Goal: Task Accomplishment & Management: Manage account settings

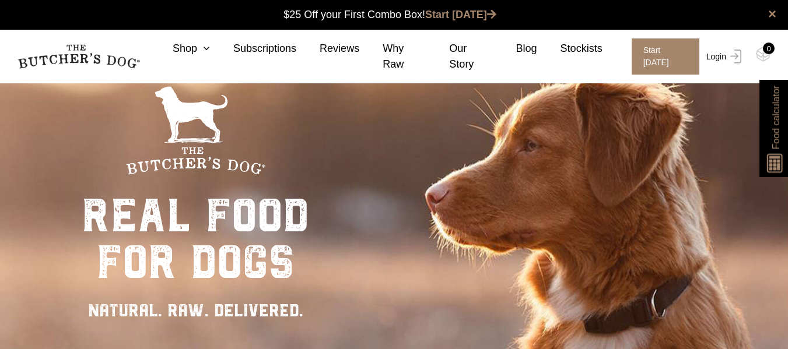
click at [703, 75] on link "Login" at bounding box center [722, 56] width 38 height 36
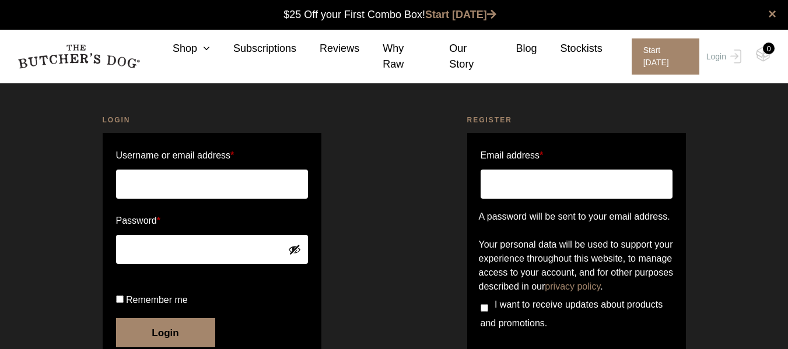
type input "mjwilliams1999@hotmail.com"
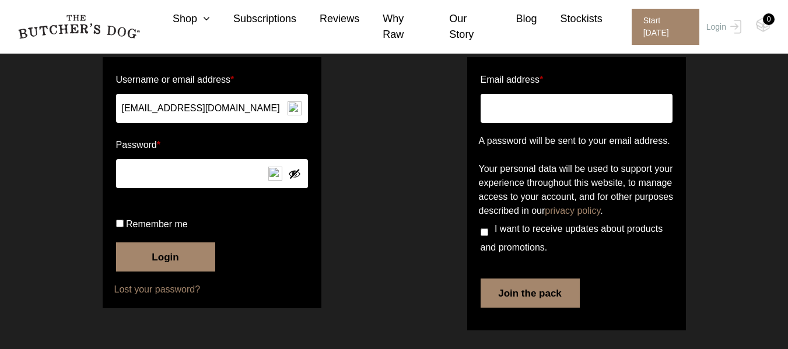
scroll to position [89, 0]
click at [172, 272] on button "Login" at bounding box center [165, 257] width 99 height 29
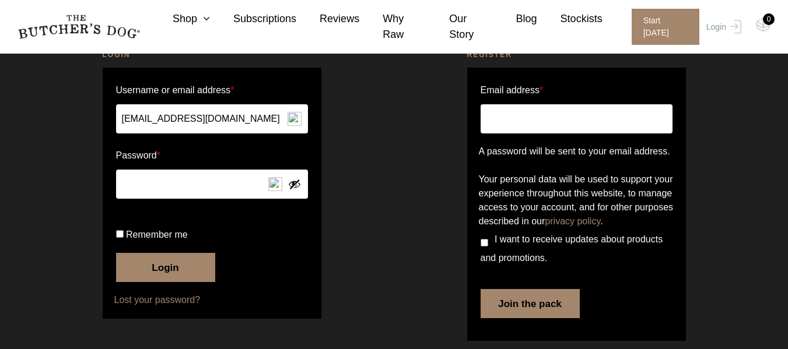
scroll to position [118, 0]
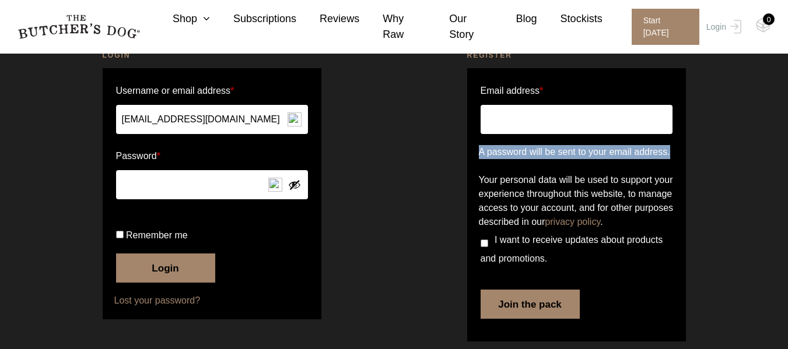
drag, startPoint x: 782, startPoint y: 146, endPoint x: 786, endPoint y: 131, distance: 16.1
click at [786, 131] on div "Unknown email address. Check again or try your username. Login Username or emai…" at bounding box center [394, 172] width 788 height 378
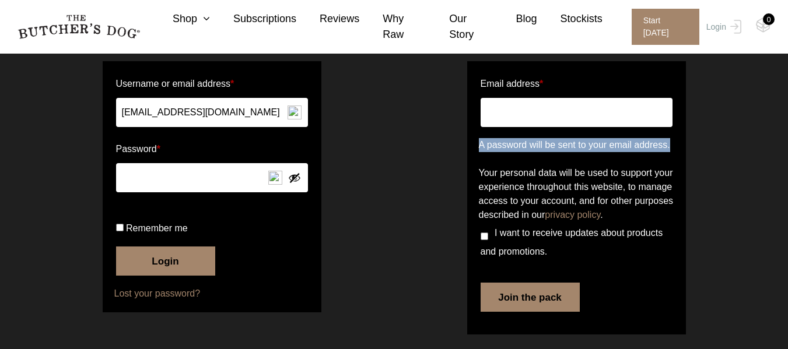
scroll to position [124, 0]
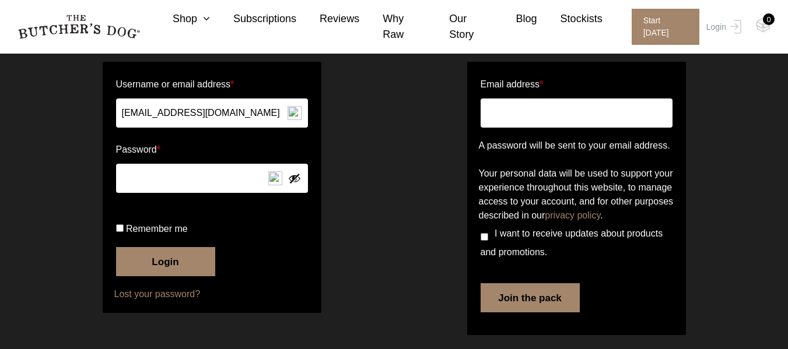
click at [168, 276] on button "Login" at bounding box center [165, 261] width 99 height 29
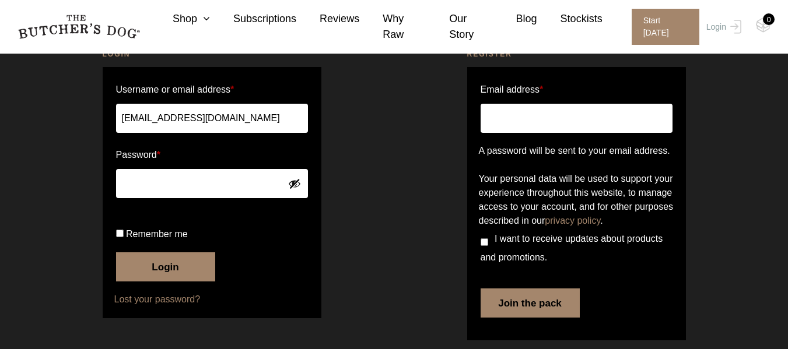
scroll to position [120, 0]
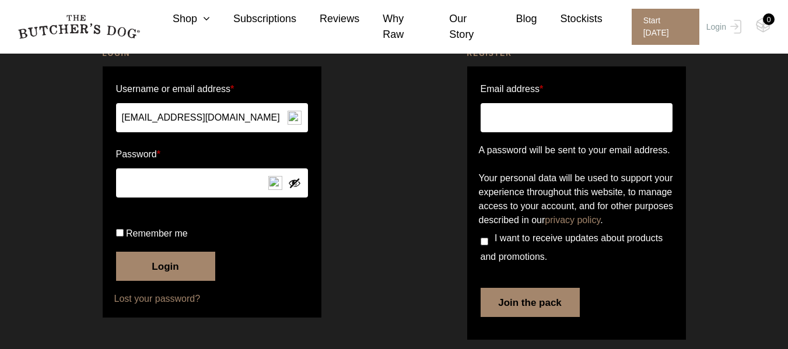
click at [293, 181] on button "Show password" at bounding box center [294, 183] width 13 height 13
click at [293, 181] on button "Hide password" at bounding box center [294, 183] width 13 height 13
click at [186, 281] on button "Login" at bounding box center [165, 266] width 99 height 29
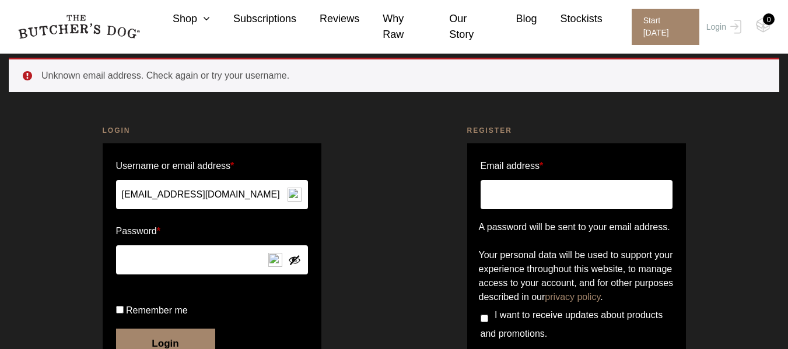
scroll to position [47, 0]
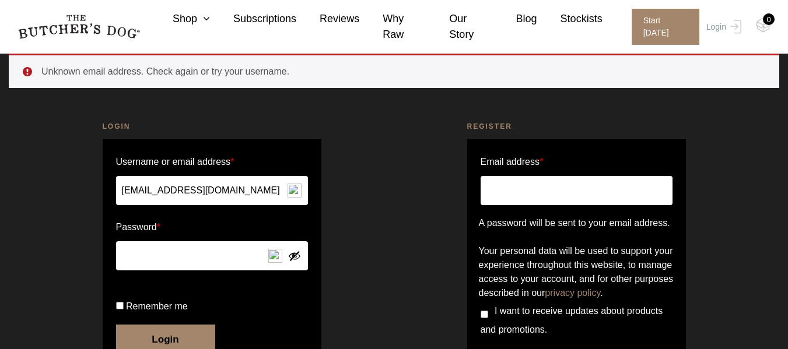
click at [550, 195] on input "Email address *" at bounding box center [576, 190] width 192 height 29
type input "[EMAIL_ADDRESS][DOMAIN_NAME]"
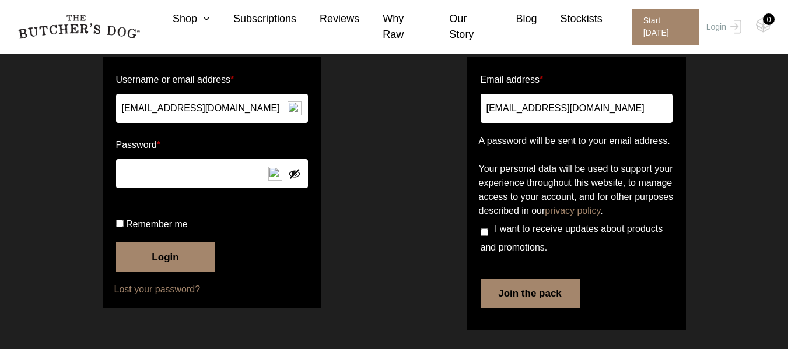
scroll to position [141, 0]
click at [557, 308] on button "Join the pack" at bounding box center [529, 293] width 99 height 29
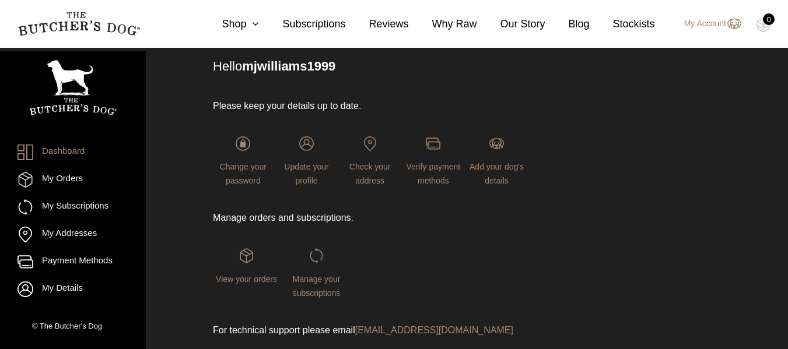
scroll to position [150, 0]
click at [241, 166] on span "Change your password" at bounding box center [243, 172] width 47 height 23
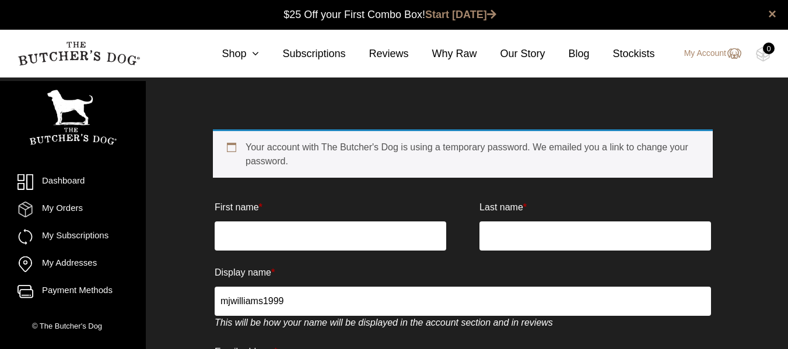
type input "[PERSON_NAME]"
type input "Williams"
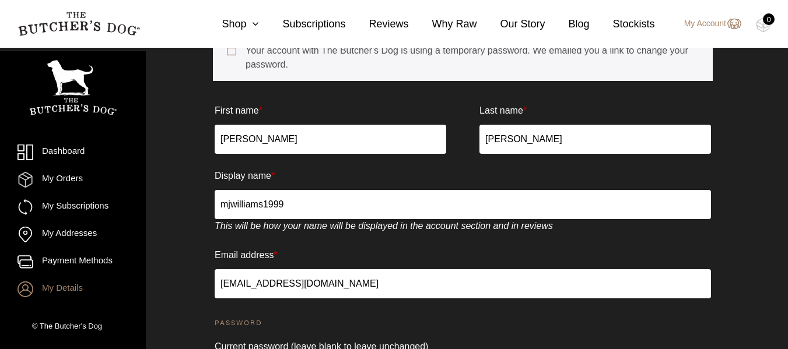
scroll to position [120, 0]
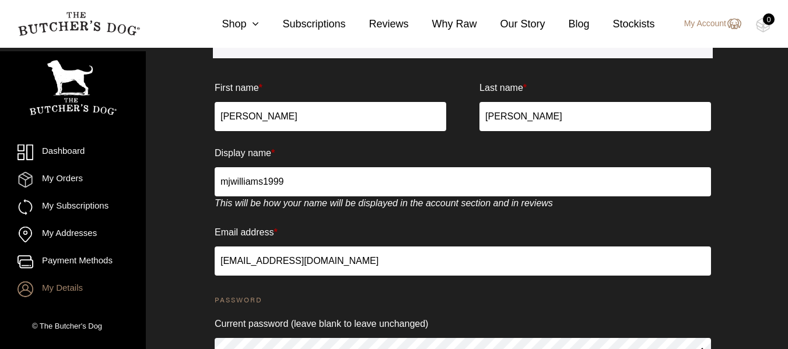
click at [356, 178] on input "mjwilliams1999" at bounding box center [463, 181] width 496 height 29
type input "m"
type input "Mikayla"
click at [381, 258] on input "mjwilliams1999@hotmail.com" at bounding box center [463, 261] width 496 height 29
click at [502, 229] on p "Email address * mjwilliams1999@hotmail.com" at bounding box center [463, 250] width 500 height 56
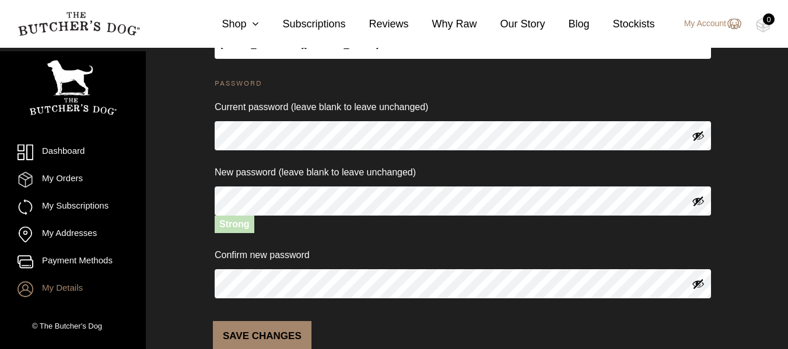
scroll to position [345, 0]
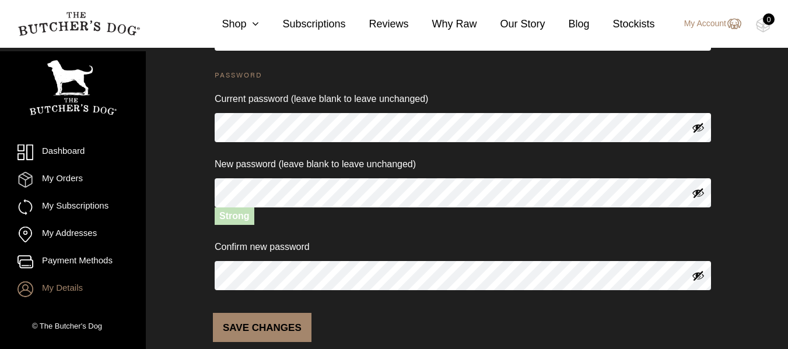
click at [269, 329] on button "Save changes" at bounding box center [262, 327] width 99 height 29
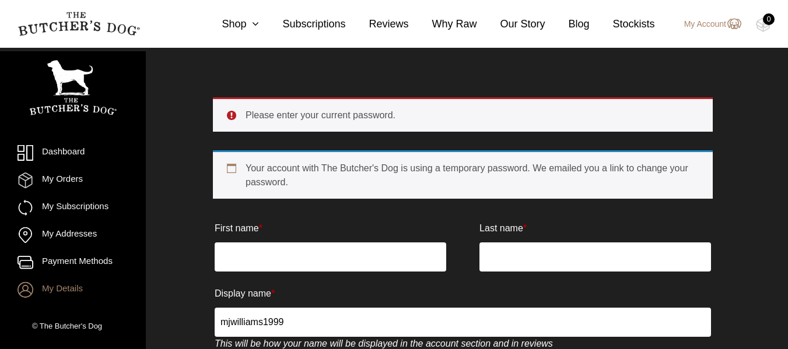
scroll to position [34, 0]
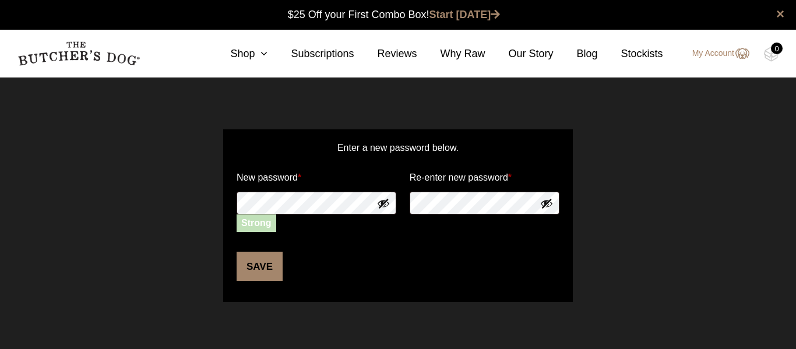
click at [254, 269] on button "Save" at bounding box center [260, 266] width 46 height 29
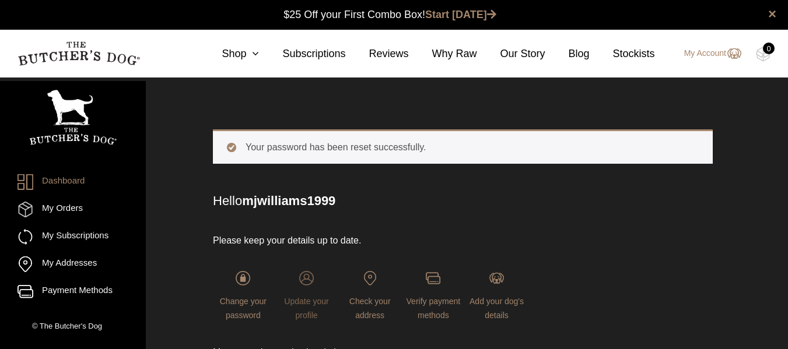
click at [306, 285] on img at bounding box center [306, 278] width 15 height 15
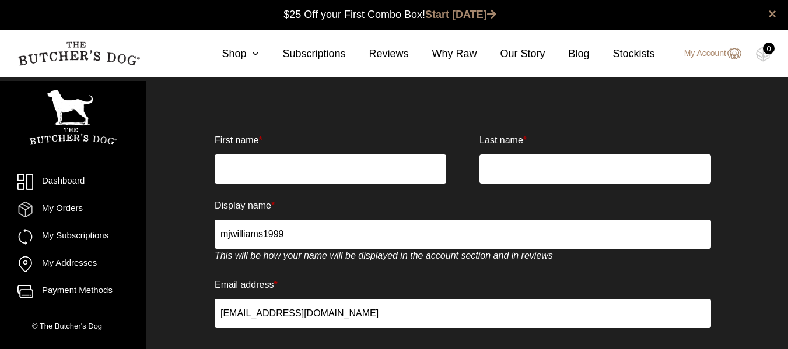
drag, startPoint x: 330, startPoint y: 170, endPoint x: 329, endPoint y: 183, distance: 12.8
click at [330, 170] on input "First name *" at bounding box center [330, 169] width 231 height 29
type input "Mikayla"
type input "Williams"
click at [307, 233] on input "mjwilliams1999" at bounding box center [463, 234] width 496 height 29
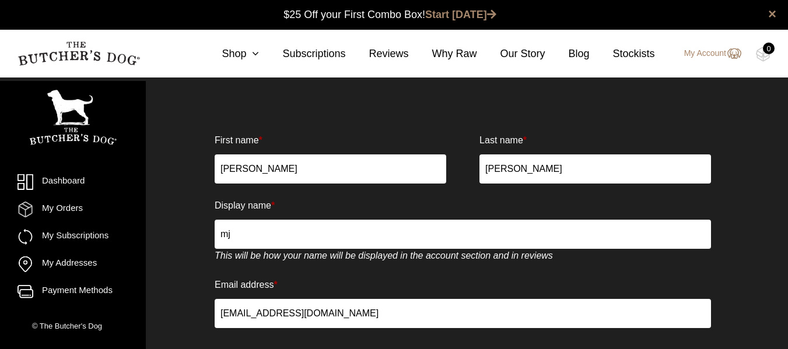
type input "m"
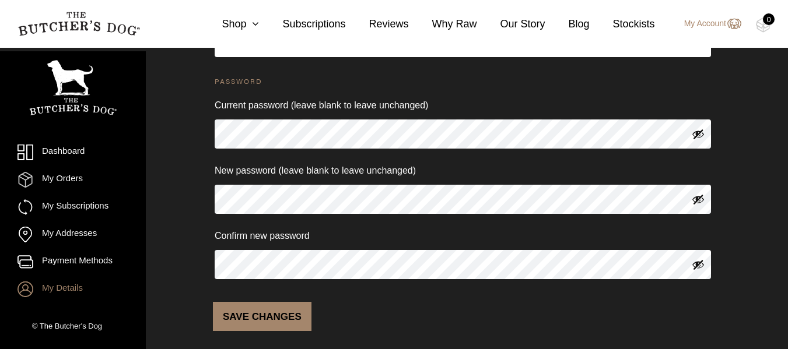
scroll to position [282, 0]
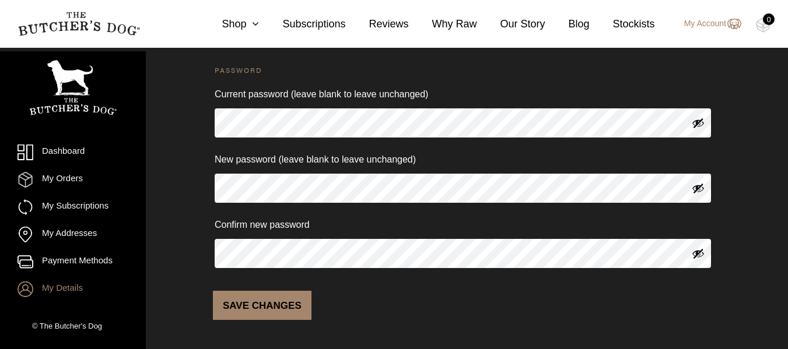
type input "[PERSON_NAME]"
click at [243, 306] on button "Save changes" at bounding box center [262, 305] width 99 height 29
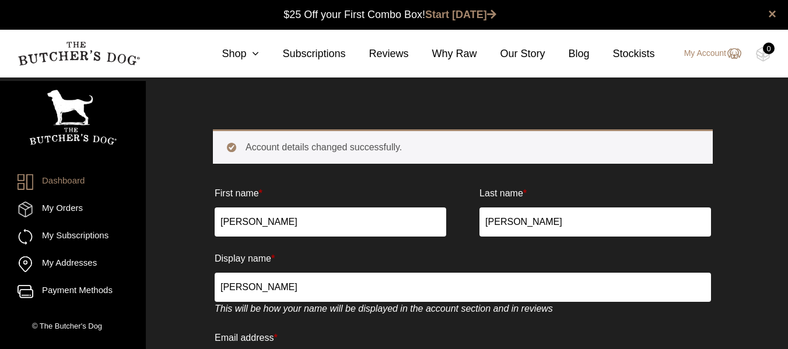
click at [75, 182] on link "Dashboard" at bounding box center [72, 182] width 111 height 16
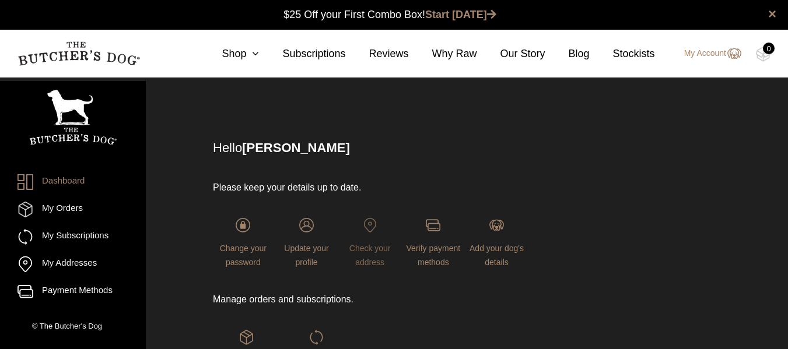
click at [371, 230] on img at bounding box center [370, 225] width 15 height 15
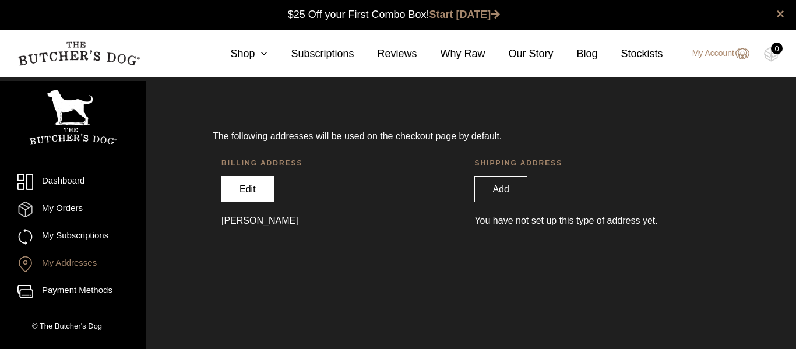
click at [261, 194] on link "Edit" at bounding box center [248, 189] width 52 height 26
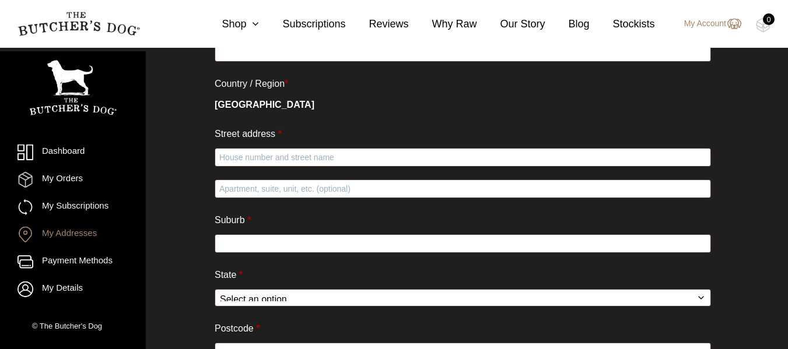
drag, startPoint x: 0, startPoint y: 0, endPoint x: 743, endPoint y: 199, distance: 768.9
click at [782, 210] on html "Place order ✕ Get item availability info & delivery time for your location. SUB…" at bounding box center [394, 123] width 788 height 759
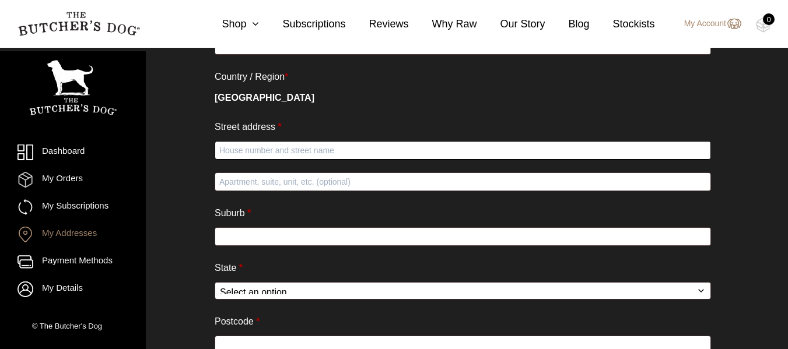
click at [363, 153] on input "Street address *" at bounding box center [463, 150] width 496 height 19
type input "$"
type input "[STREET_ADDRESS][PERSON_NAME]"
type input "Wadalba"
select select "NSW"
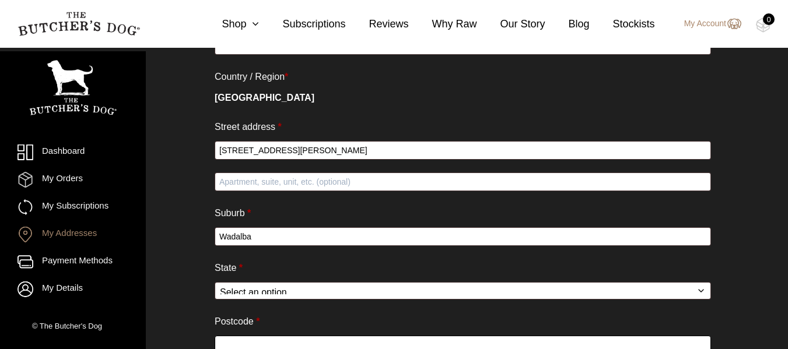
type input "2259"
type input "0451055573"
click at [305, 300] on select "Select an option… [GEOGRAPHIC_DATA] [GEOGRAPHIC_DATA] [GEOGRAPHIC_DATA] [GEOGRA…" at bounding box center [463, 290] width 496 height 17
click at [215, 293] on select "Select an option… [GEOGRAPHIC_DATA] [GEOGRAPHIC_DATA] [GEOGRAPHIC_DATA] [GEOGRA…" at bounding box center [463, 290] width 496 height 17
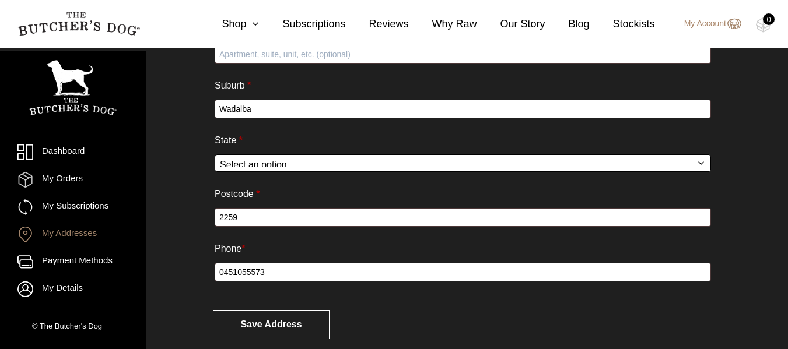
scroll to position [424, 0]
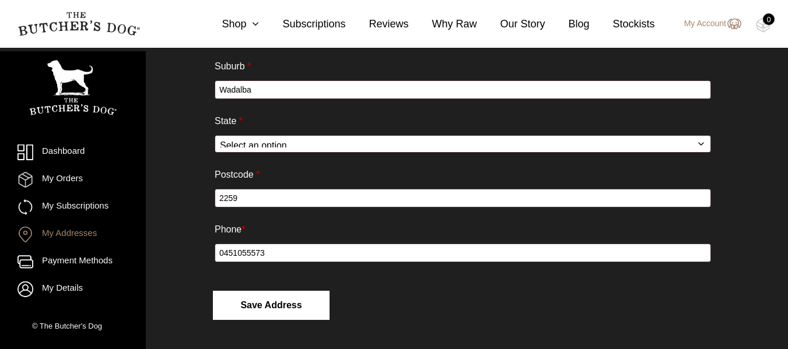
click at [273, 303] on button "Save address" at bounding box center [271, 305] width 117 height 29
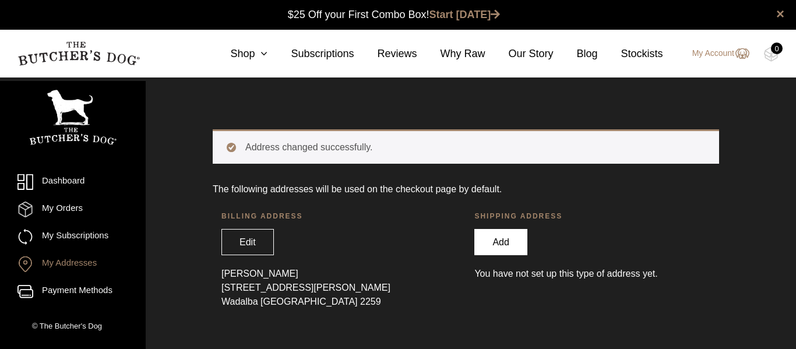
click at [499, 240] on link "Add" at bounding box center [501, 242] width 52 height 26
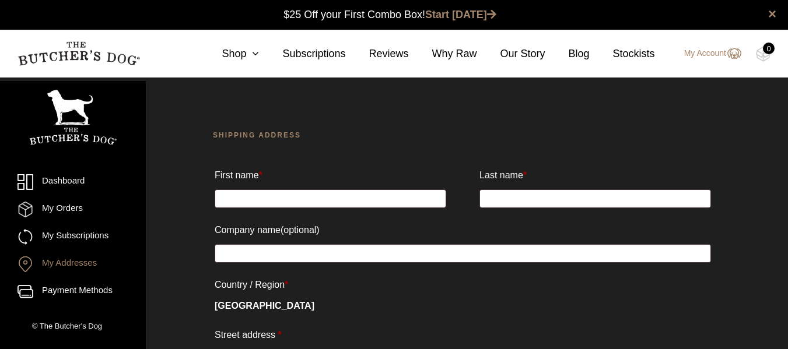
type input "[PERSON_NAME]"
type input "4A Nestor Place"
type input "Wadalba"
select select "NSW"
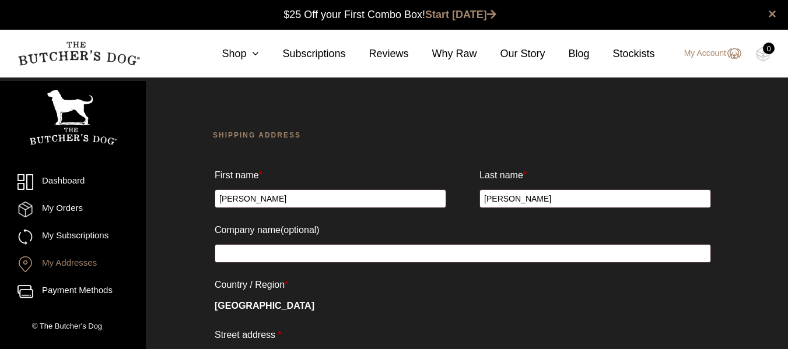
type input "2259"
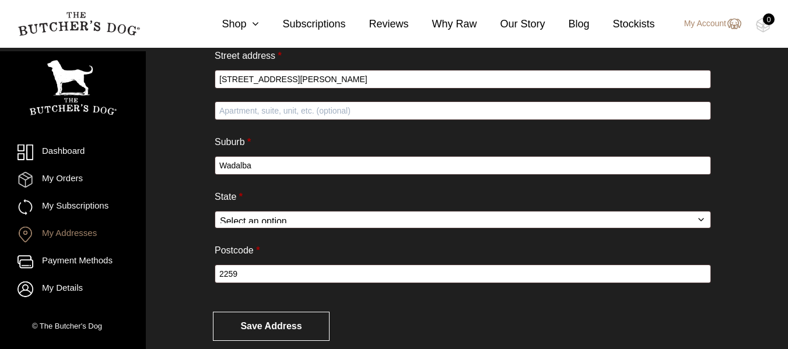
scroll to position [311, 0]
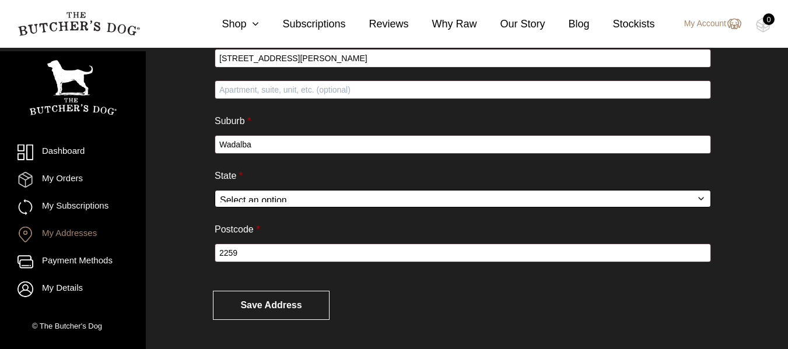
click at [482, 195] on select "Select an option… Australian Capital Territory New South Wales Northern Territo…" at bounding box center [463, 198] width 496 height 17
click at [215, 190] on select "Select an option… Australian Capital Territory New South Wales Northern Territo…" at bounding box center [463, 198] width 496 height 17
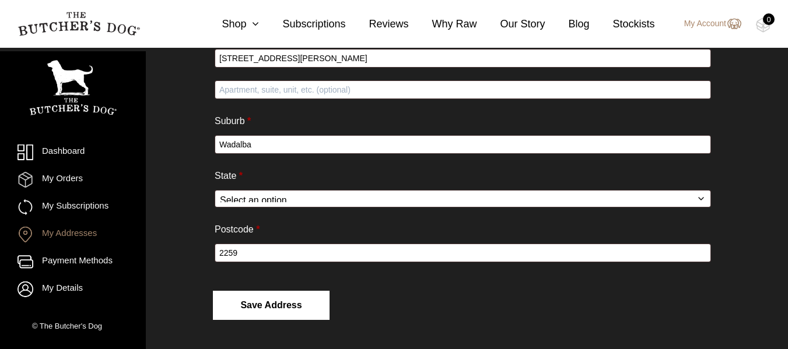
click at [285, 303] on button "Save address" at bounding box center [271, 305] width 117 height 29
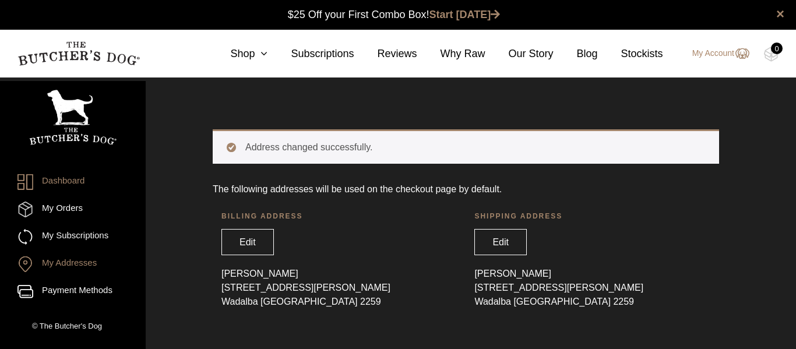
click at [72, 175] on link "Dashboard" at bounding box center [72, 182] width 111 height 16
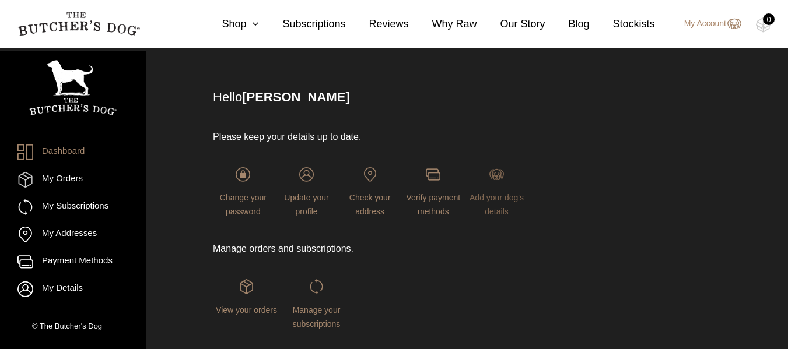
scroll to position [58, 0]
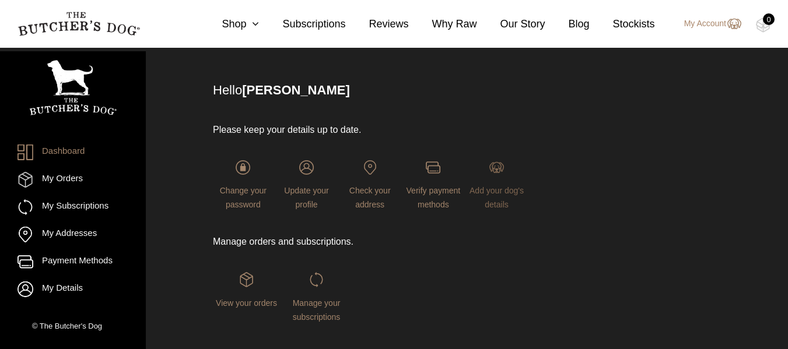
click at [497, 194] on span "Add your dog's details" at bounding box center [496, 197] width 54 height 23
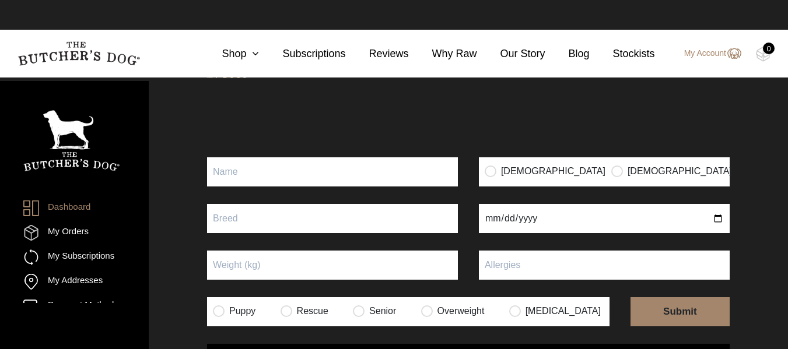
click at [357, 187] on input "Puppy" at bounding box center [332, 171] width 251 height 29
type input "Hiro"
click at [611, 177] on input "radio" at bounding box center [617, 171] width 12 height 12
radio input "true"
click at [364, 233] on input "text" at bounding box center [332, 218] width 251 height 29
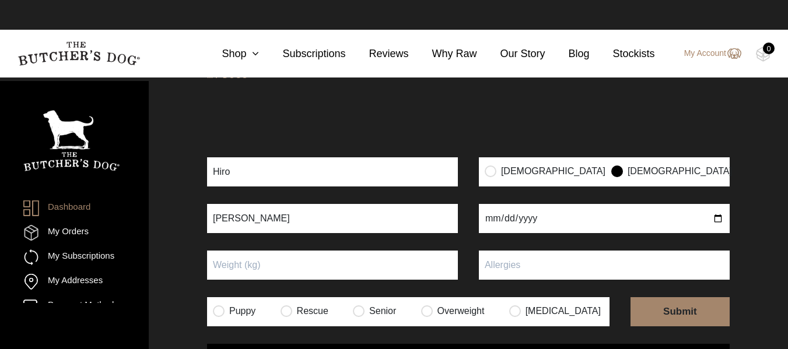
type input "[PERSON_NAME]"
click at [490, 233] on input "date" at bounding box center [604, 218] width 251 height 29
type input "2024-05-05"
click at [411, 280] on input "Puppy" at bounding box center [332, 265] width 251 height 29
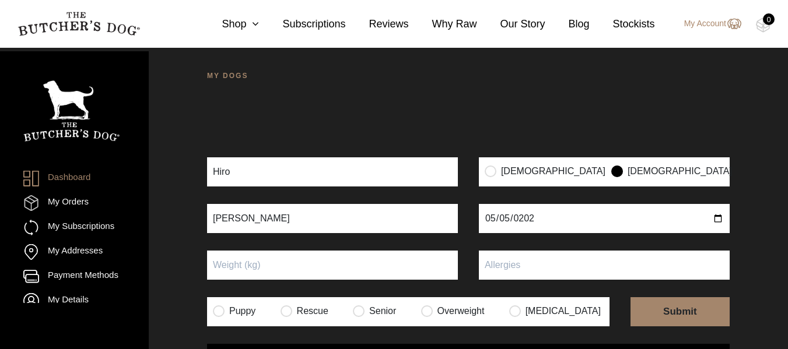
scroll to position [61, 0]
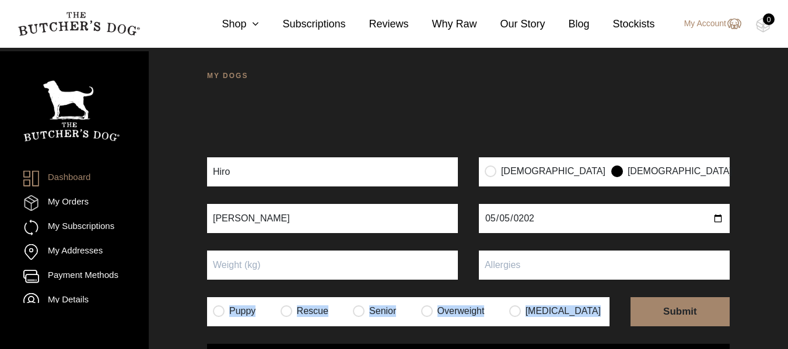
drag, startPoint x: 737, startPoint y: 266, endPoint x: 742, endPoint y: 226, distance: 39.9
click at [742, 226] on div "MY DOGS Your dog’s information has been updated Your dog’s information has been…" at bounding box center [468, 215] width 639 height 349
click at [753, 205] on div "MY DOGS Your dog’s information has been updated Your dog’s information has been…" at bounding box center [468, 215] width 639 height 349
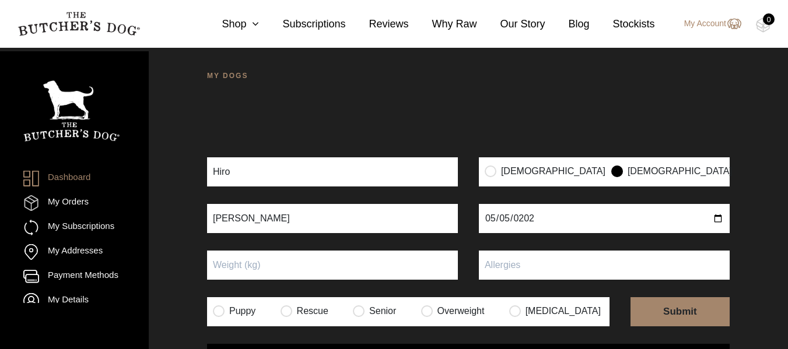
scroll to position [77, 0]
click at [676, 297] on input "submit" at bounding box center [679, 311] width 99 height 29
type input "None"
click at [685, 297] on input "submit" at bounding box center [679, 311] width 99 height 29
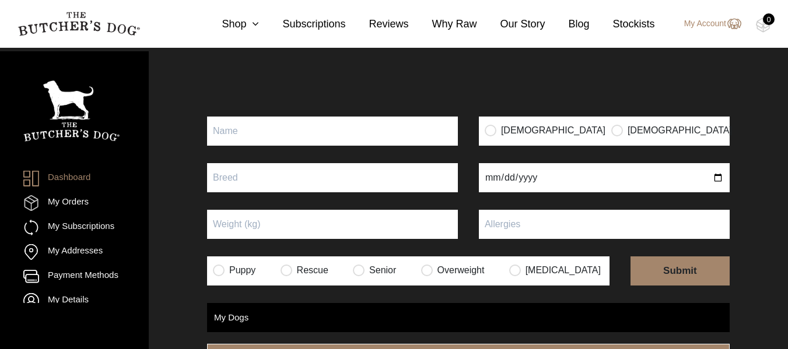
scroll to position [40, 0]
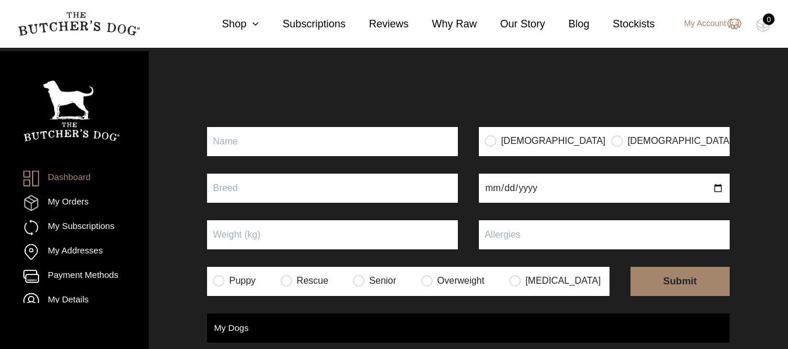
click at [754, 292] on div "MY DOGS Your dog’s information has been updated Your dog’s information has been…" at bounding box center [468, 184] width 639 height 349
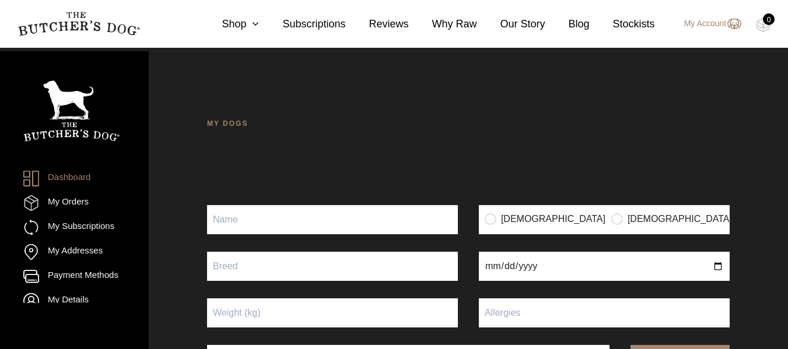
scroll to position [0, 0]
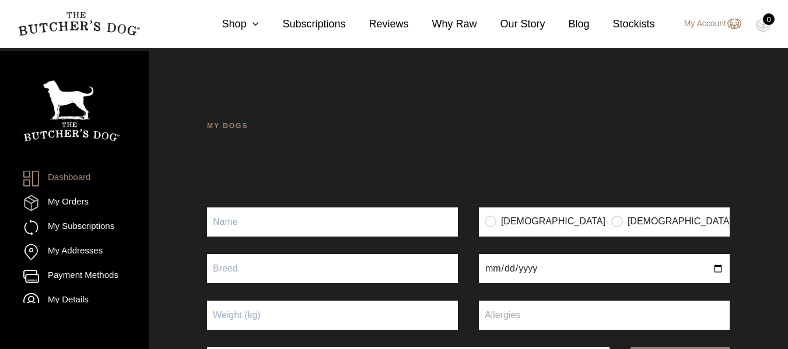
click at [69, 171] on link "Dashboard" at bounding box center [56, 179] width 67 height 16
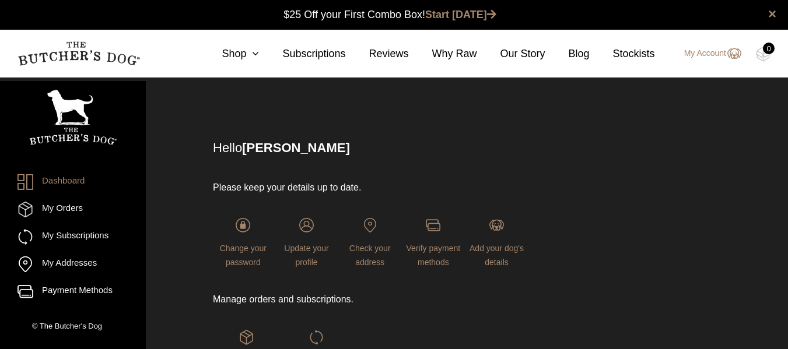
drag, startPoint x: 791, startPoint y: 119, endPoint x: 792, endPoint y: 82, distance: 37.3
click at [787, 82] on html "Place order ✕ Get item availability info & delivery time for your location. SUB…" at bounding box center [394, 236] width 788 height 472
click at [253, 53] on link "Shop" at bounding box center [228, 54] width 61 height 16
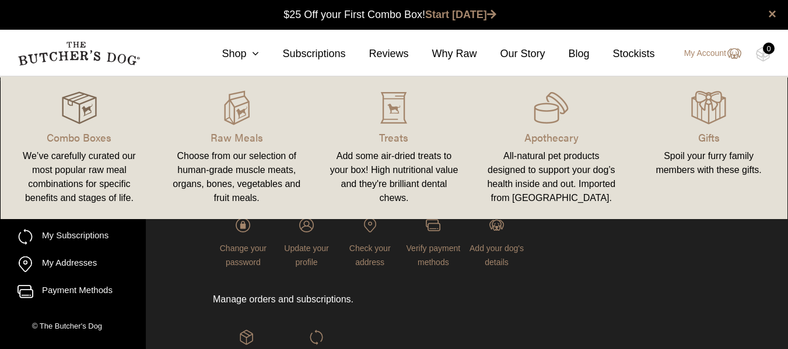
click at [80, 114] on img at bounding box center [79, 107] width 35 height 35
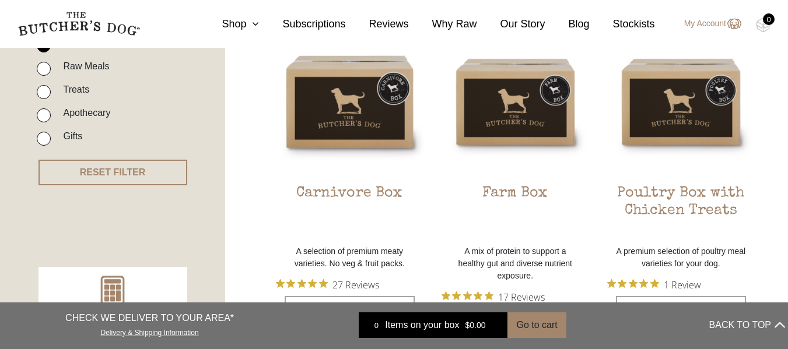
scroll to position [331, 0]
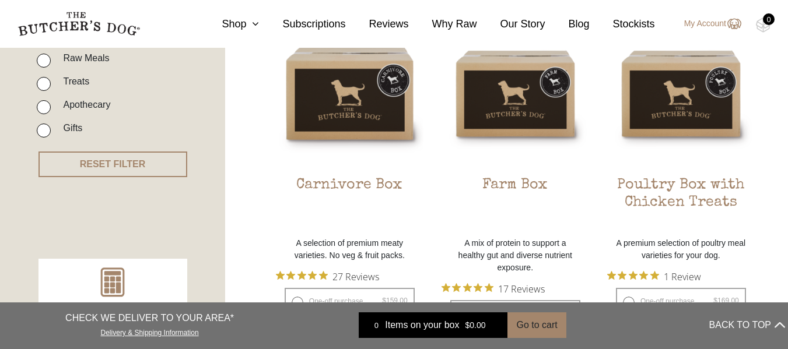
drag, startPoint x: 0, startPoint y: 0, endPoint x: 791, endPoint y: 87, distance: 796.0
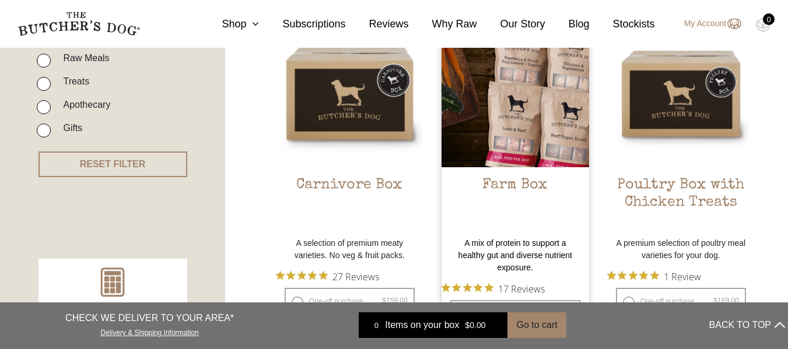
click at [538, 101] on img at bounding box center [515, 94] width 148 height 148
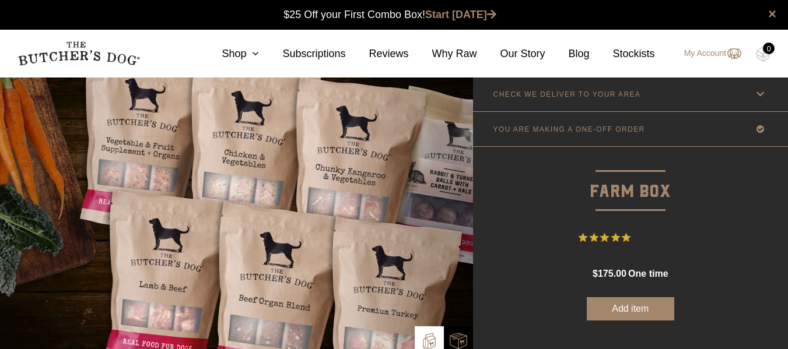
drag, startPoint x: 792, startPoint y: 54, endPoint x: 635, endPoint y: 21, distance: 160.2
click at [259, 51] on icon at bounding box center [252, 53] width 13 height 10
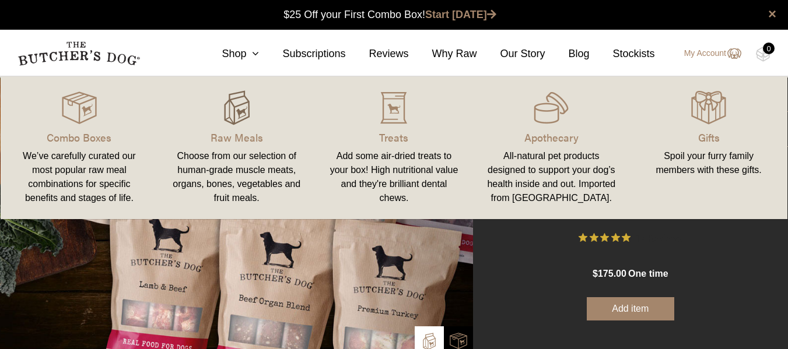
click at [240, 114] on img at bounding box center [236, 107] width 35 height 35
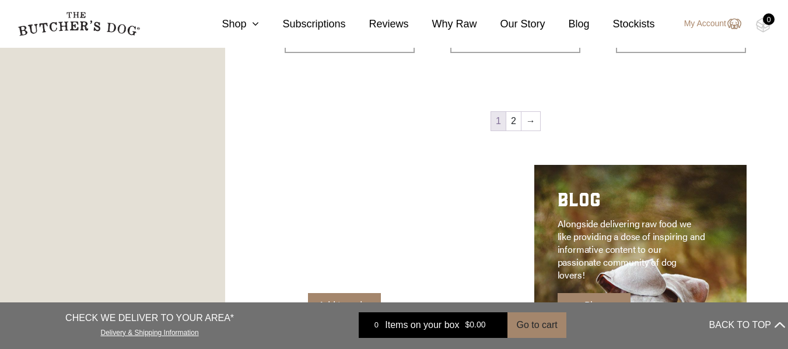
scroll to position [1648, 0]
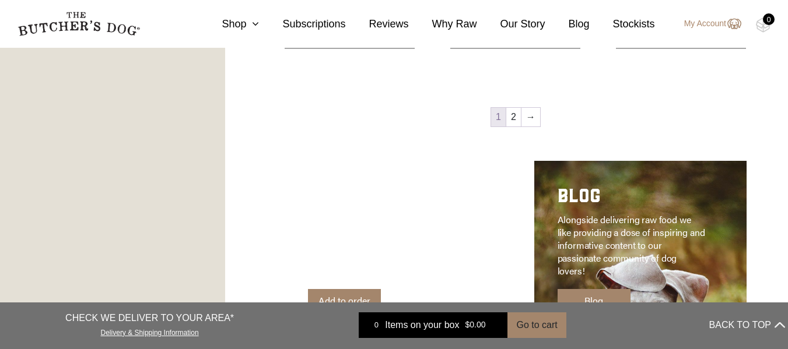
drag, startPoint x: 0, startPoint y: 0, endPoint x: 789, endPoint y: 243, distance: 825.3
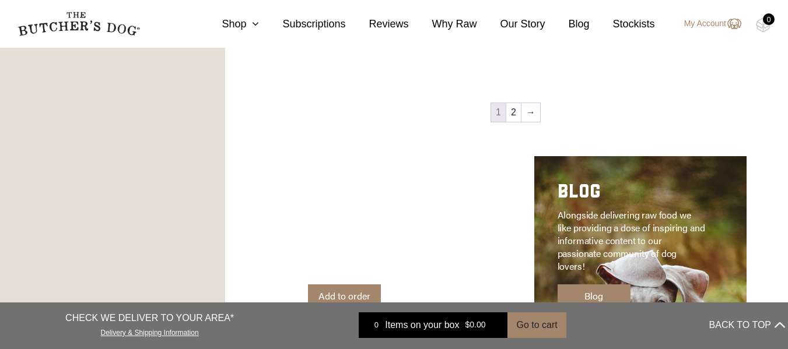
scroll to position [1639, 0]
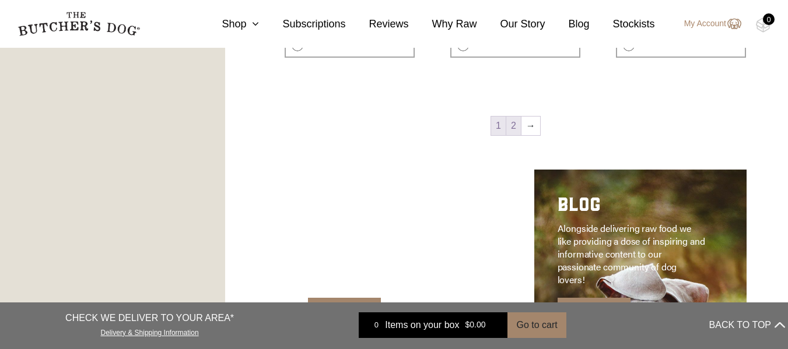
click at [517, 126] on link "2" at bounding box center [513, 126] width 15 height 19
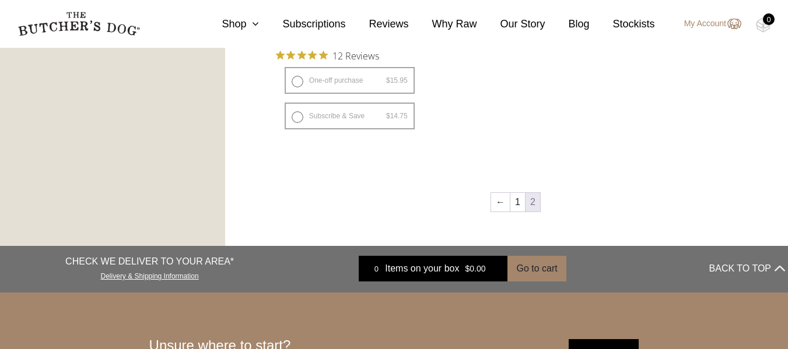
scroll to position [862, 0]
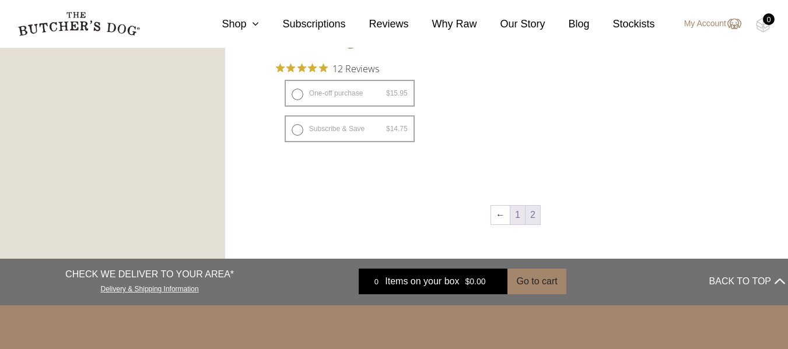
click at [517, 216] on link "1" at bounding box center [517, 215] width 15 height 19
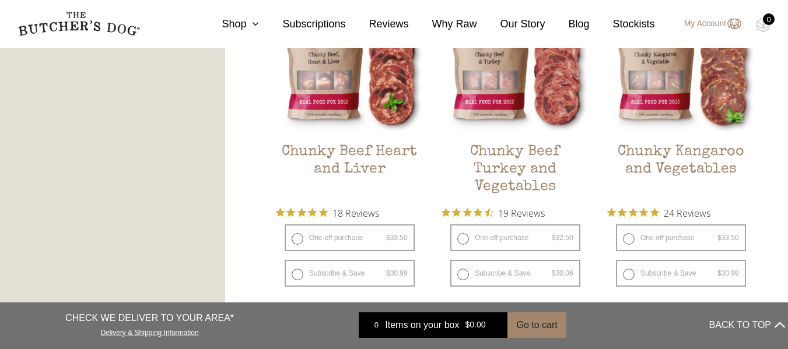
scroll to position [683, 0]
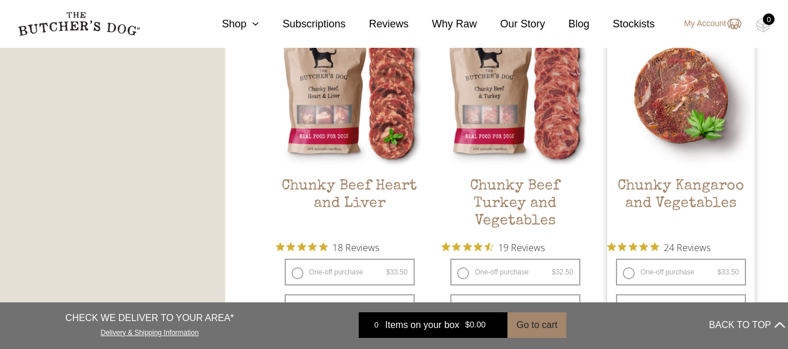
click at [692, 104] on img at bounding box center [681, 96] width 148 height 148
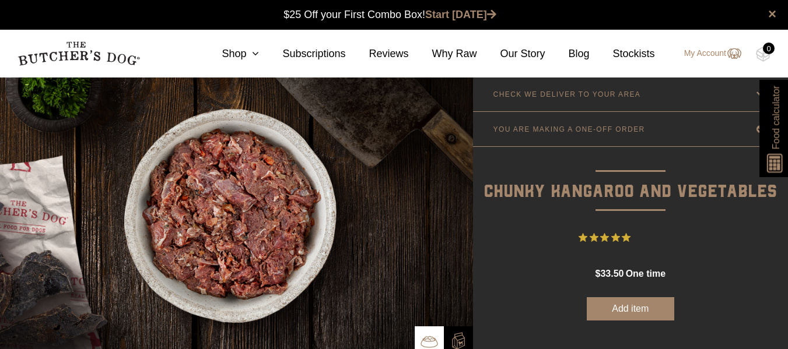
drag, startPoint x: 0, startPoint y: 0, endPoint x: 796, endPoint y: 59, distance: 798.0
click at [745, 89] on link "CHECK WE DELIVER TO YOUR AREA" at bounding box center [630, 94] width 315 height 34
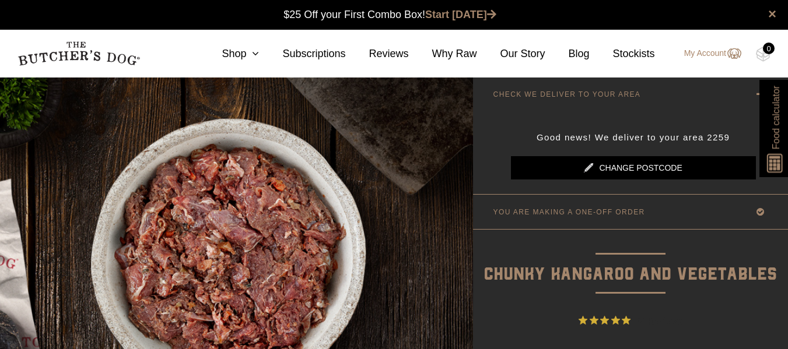
click at [746, 92] on link "CHECK WE DELIVER TO YOUR AREA" at bounding box center [630, 94] width 315 height 34
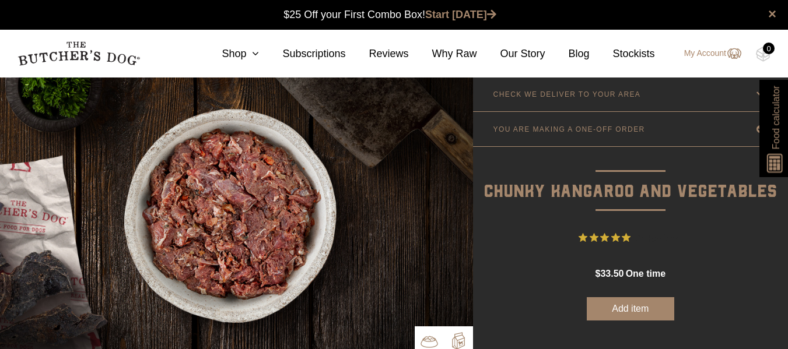
click at [461, 335] on img at bounding box center [458, 340] width 17 height 17
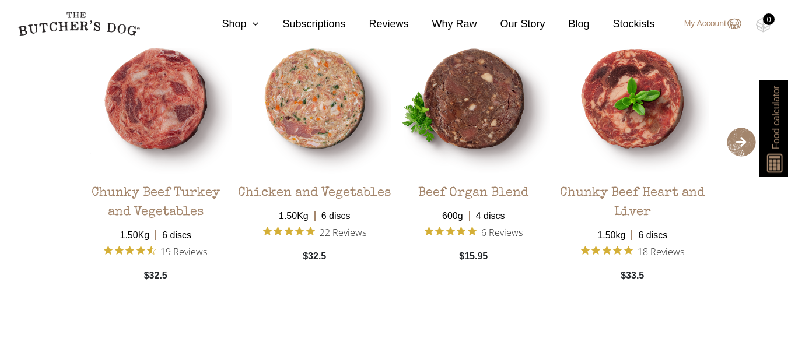
scroll to position [2419, 0]
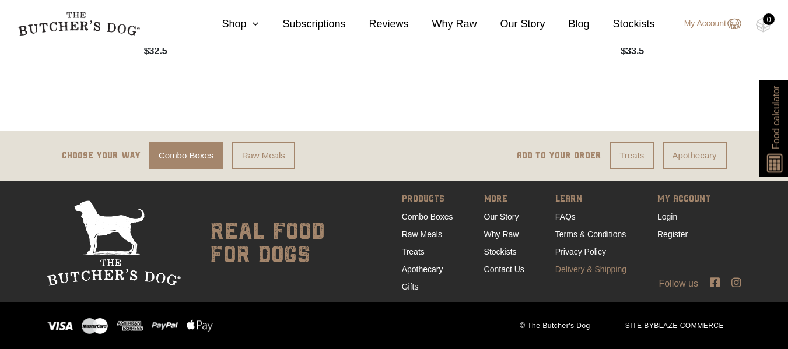
click at [613, 270] on link "Delivery & Shipping" at bounding box center [590, 269] width 71 height 9
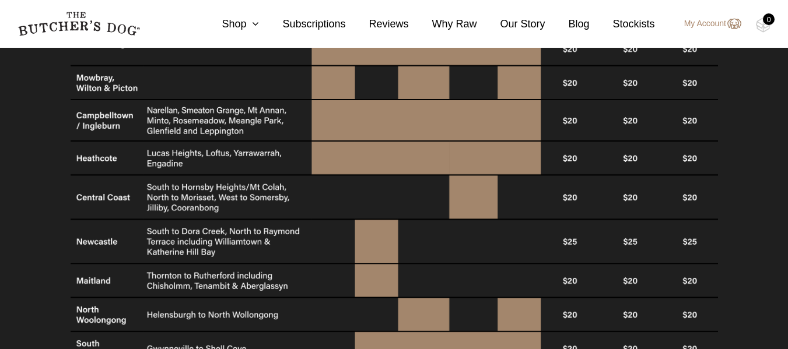
scroll to position [918, 0]
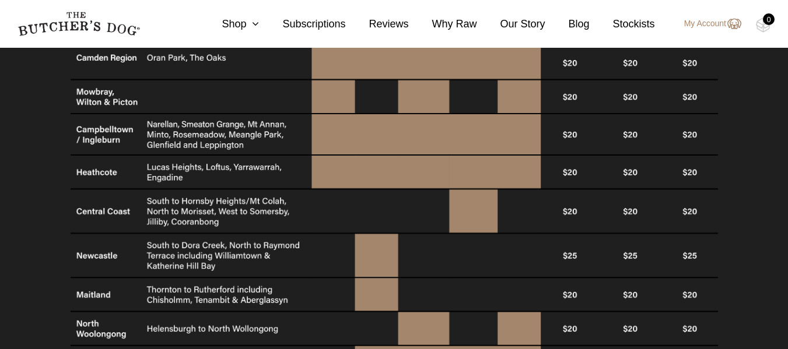
click at [761, 205] on html "Place order ✕ Get item availability info & delivery time for your location. SUB…" at bounding box center [394, 104] width 788 height 2045
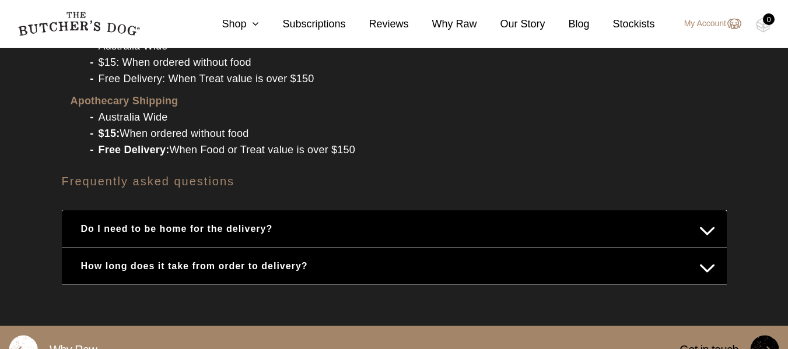
scroll to position [1531, 0]
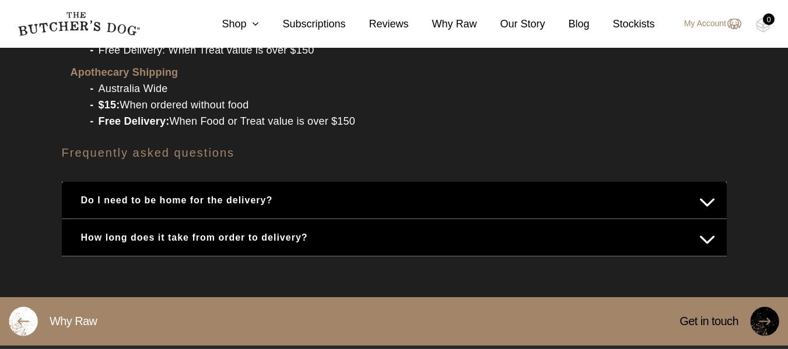
click at [710, 233] on div "How long does it take from order to delivery?" at bounding box center [394, 237] width 665 height 37
click at [712, 226] on button "How long does it take from order to delivery?" at bounding box center [393, 237] width 641 height 23
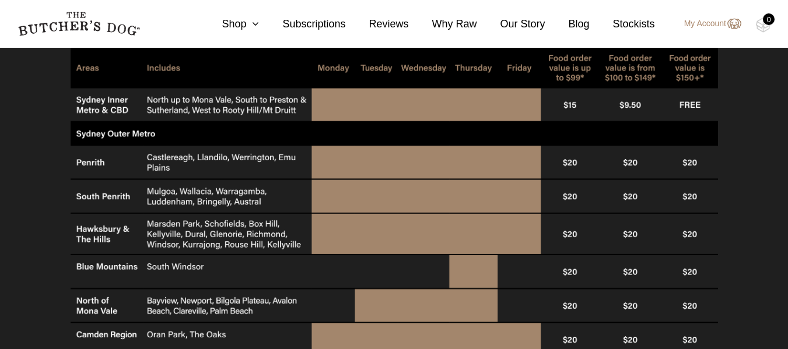
scroll to position [629, 0]
